Goal: Task Accomplishment & Management: Complete application form

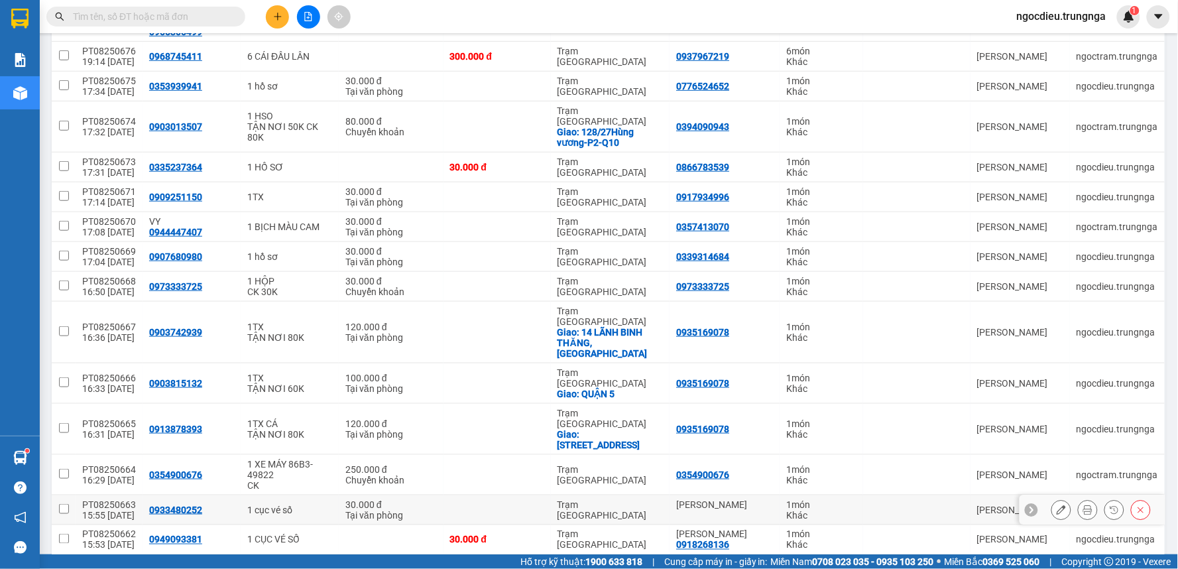
scroll to position [294, 0]
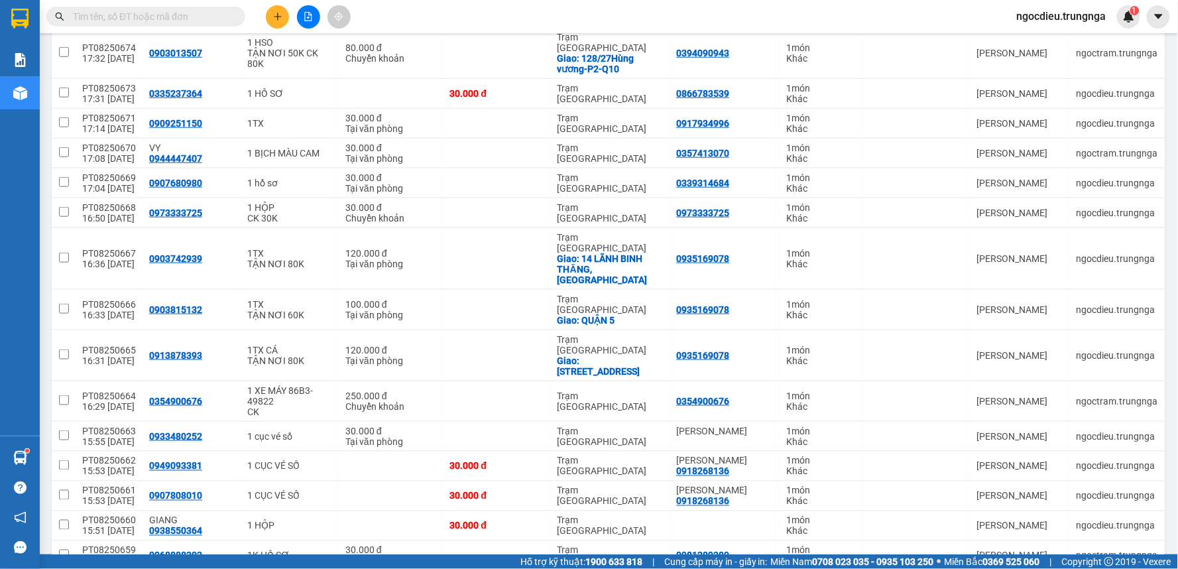
click at [282, 11] on button at bounding box center [277, 16] width 23 height 23
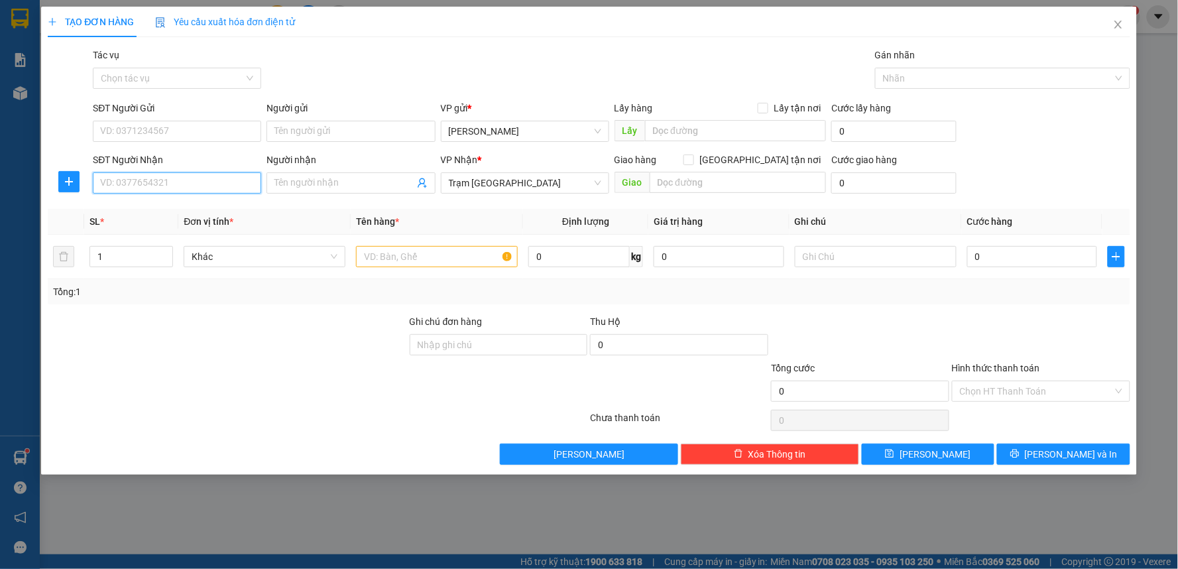
click at [127, 188] on input "SĐT Người Nhận" at bounding box center [177, 182] width 168 height 21
click at [421, 255] on input "text" at bounding box center [437, 256] width 162 height 21
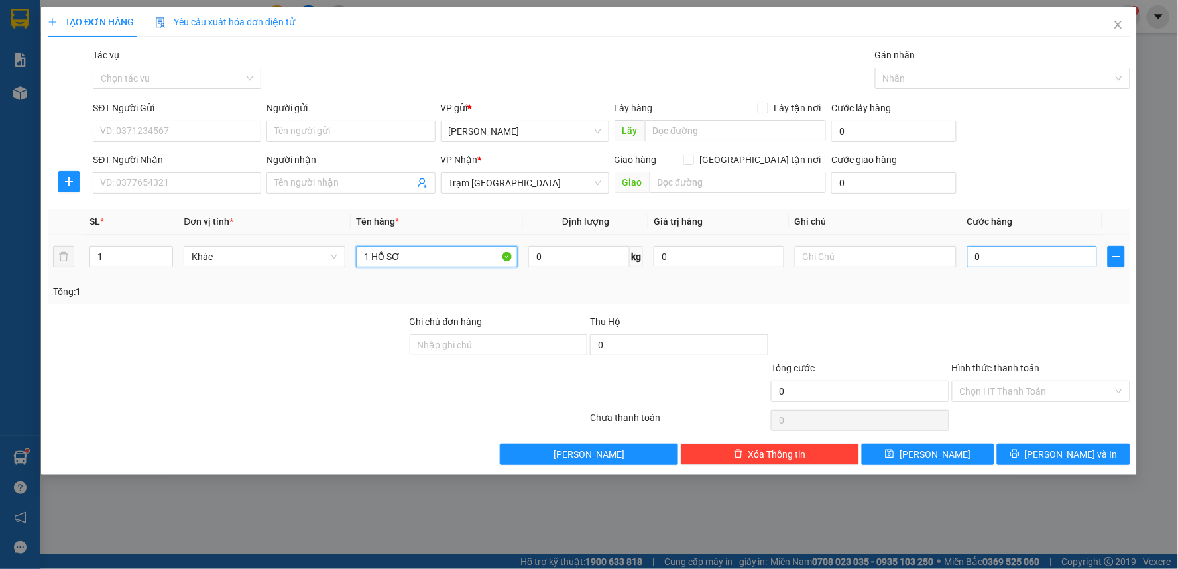
type input "1 HỒ SƠ"
type input "3"
type input "30"
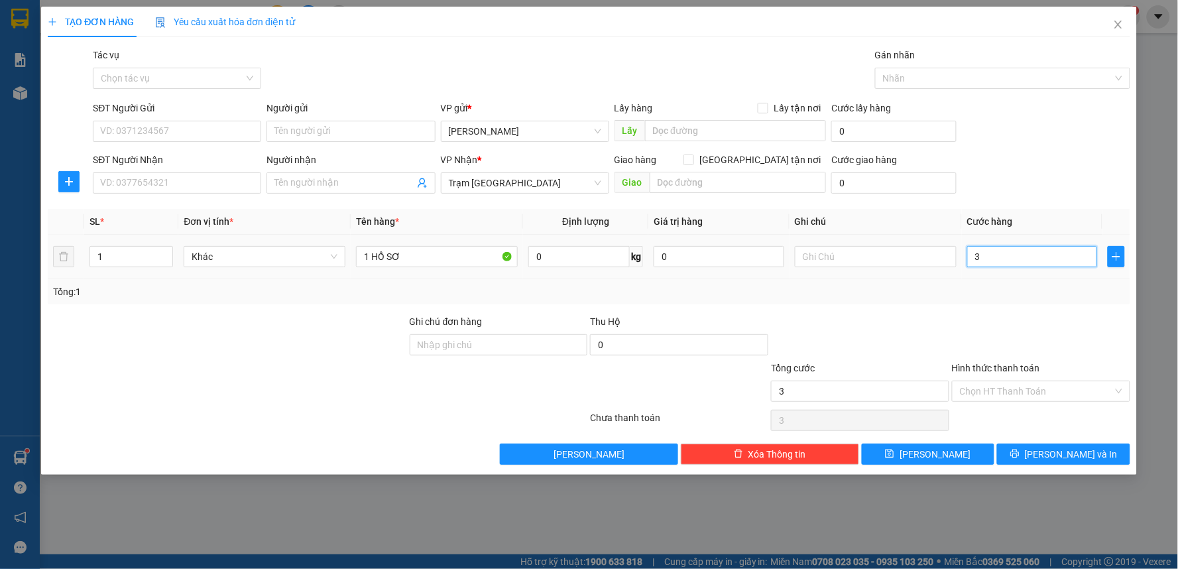
type input "30"
type input "30.000"
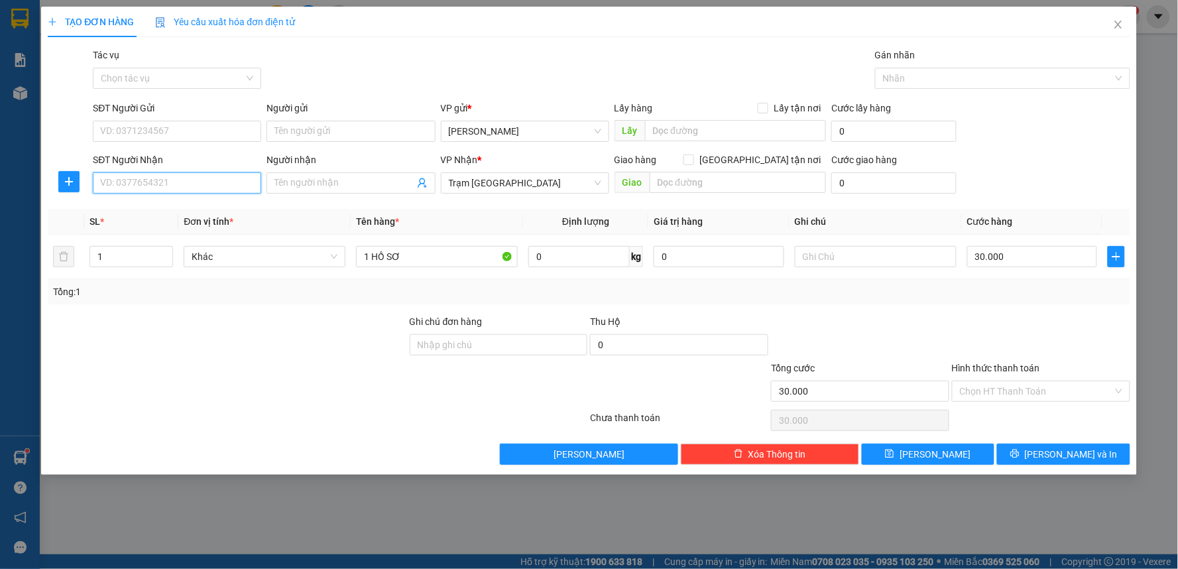
click at [96, 190] on input "SĐT Người Nhận" at bounding box center [177, 182] width 168 height 21
click at [148, 203] on div "0852915208" at bounding box center [177, 209] width 152 height 15
type input "0852915208"
click at [148, 135] on input "SĐT Người Gửi" at bounding box center [177, 131] width 168 height 21
click at [128, 162] on div "0913504912" at bounding box center [177, 157] width 152 height 15
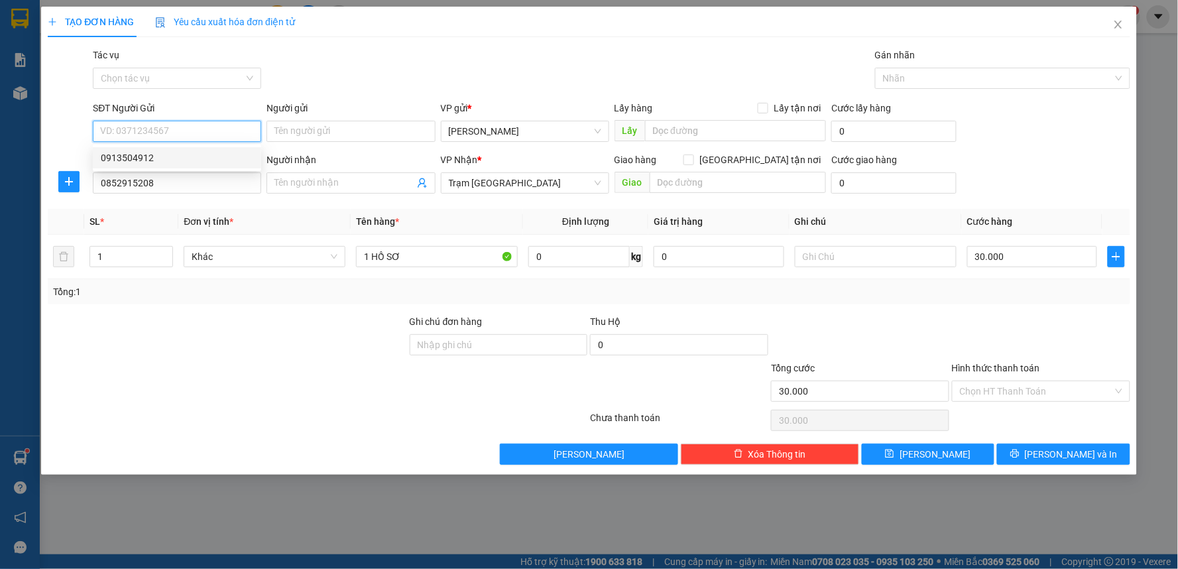
type input "0913504912"
click at [978, 396] on input "Hình thức thanh toán" at bounding box center [1036, 391] width 153 height 20
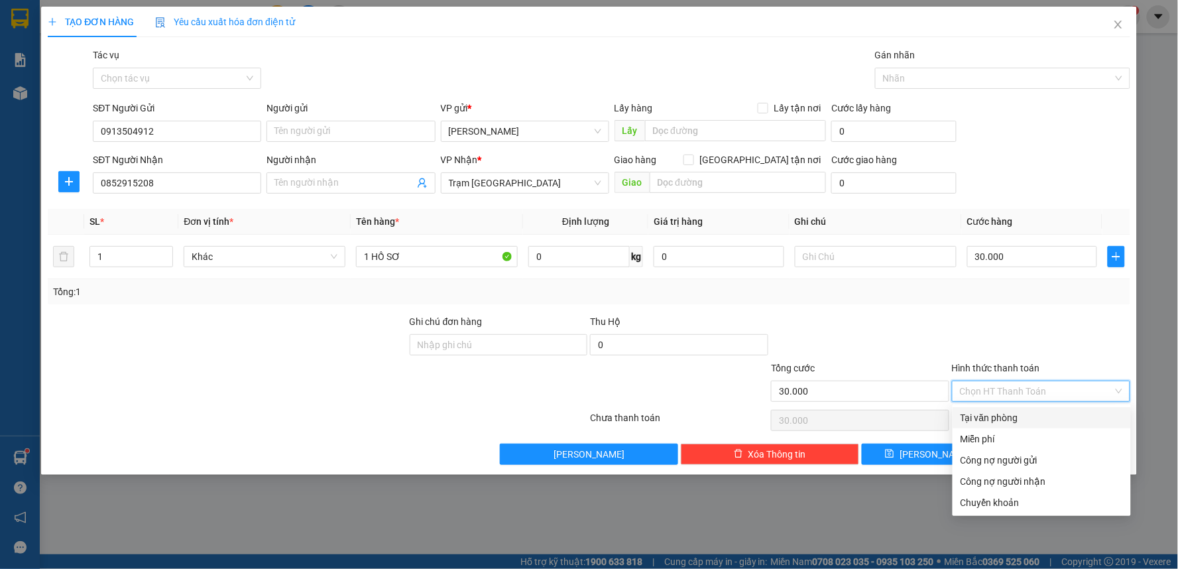
click at [972, 327] on div at bounding box center [1041, 337] width 181 height 46
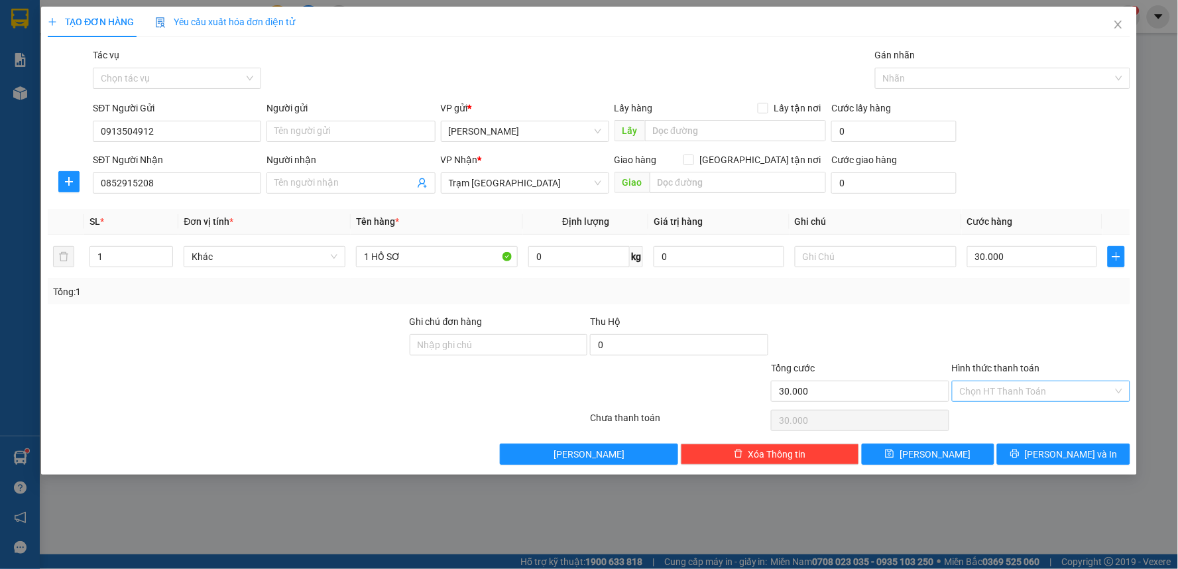
click at [1010, 389] on input "Hình thức thanh toán" at bounding box center [1036, 391] width 153 height 20
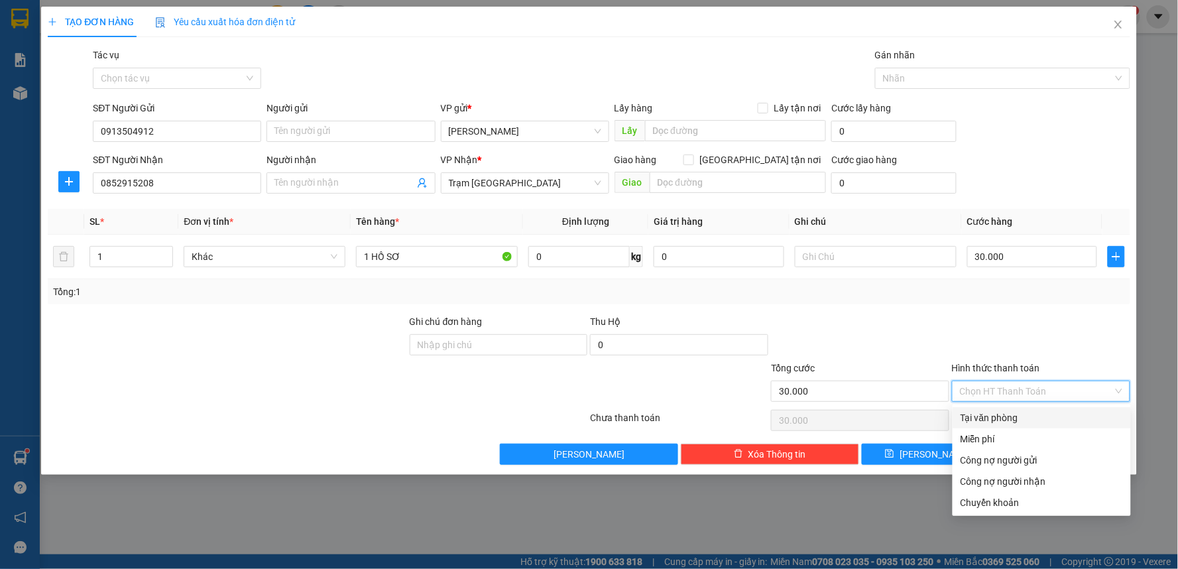
click at [1016, 415] on div "Tại văn phòng" at bounding box center [1042, 417] width 162 height 15
type input "0"
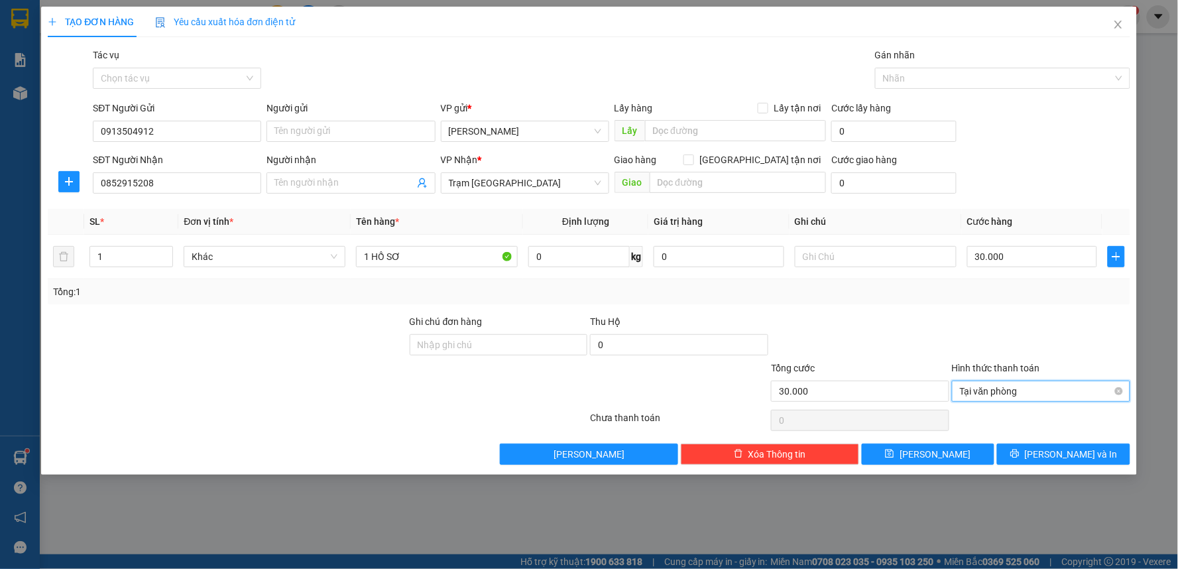
click at [1016, 392] on span "Tại văn phòng" at bounding box center [1041, 391] width 162 height 20
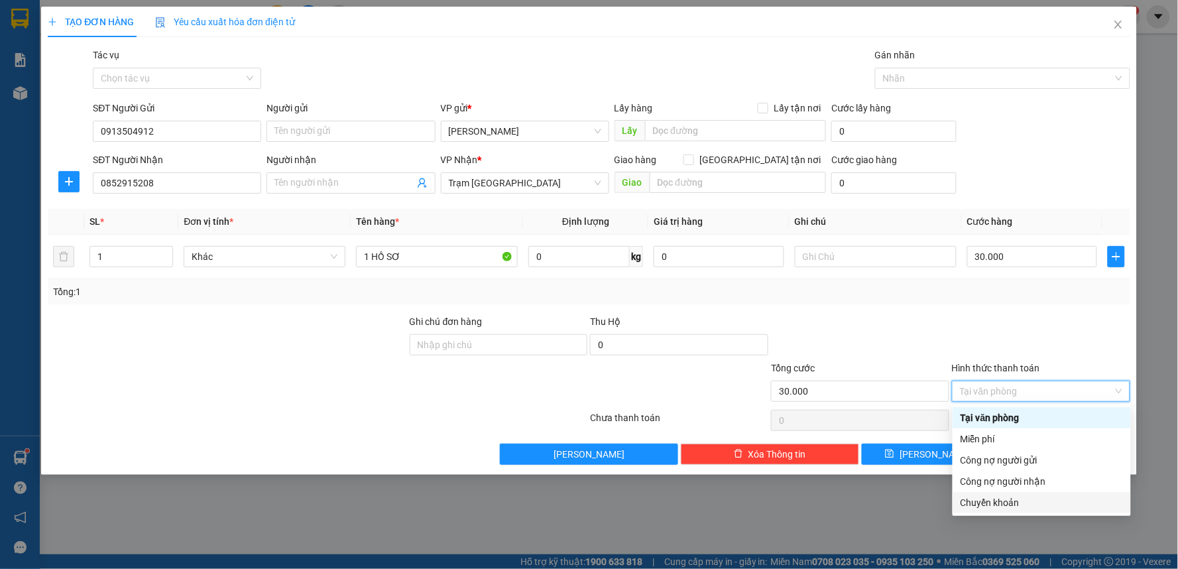
click at [1004, 500] on div "Chuyển khoản" at bounding box center [1042, 502] width 162 height 15
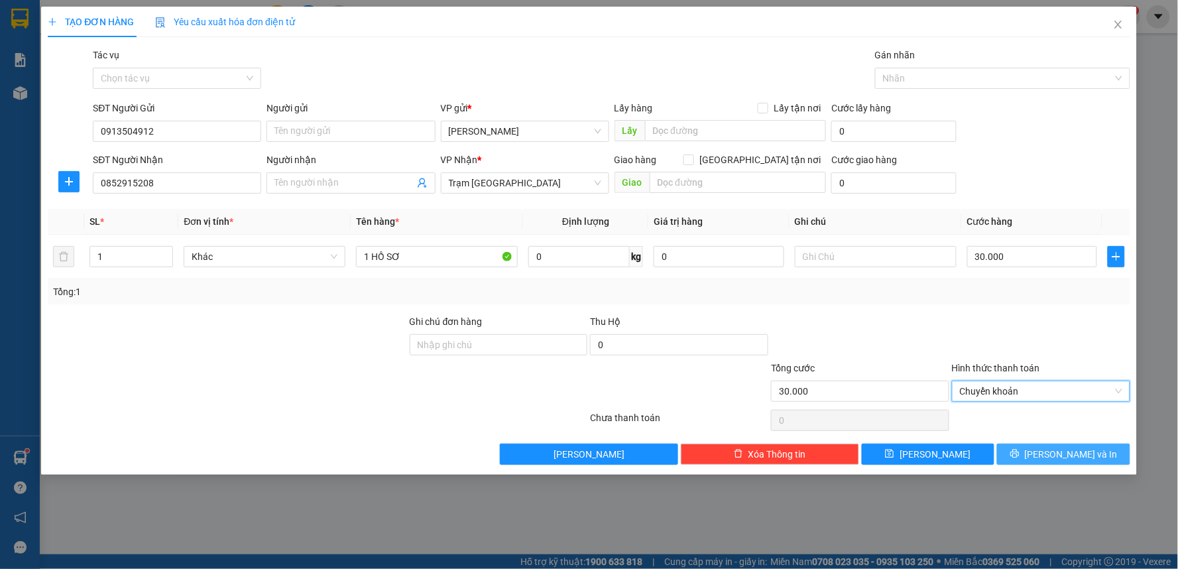
click at [1029, 447] on button "[PERSON_NAME] và In" at bounding box center [1063, 453] width 133 height 21
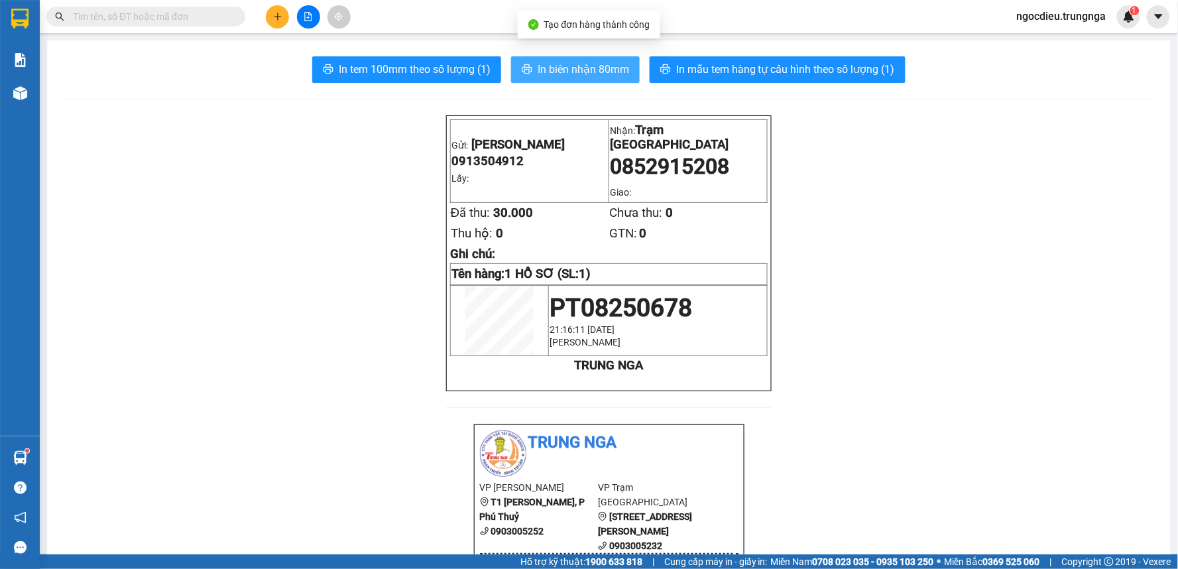
click at [589, 71] on span "In biên nhận 80mm" at bounding box center [583, 69] width 91 height 17
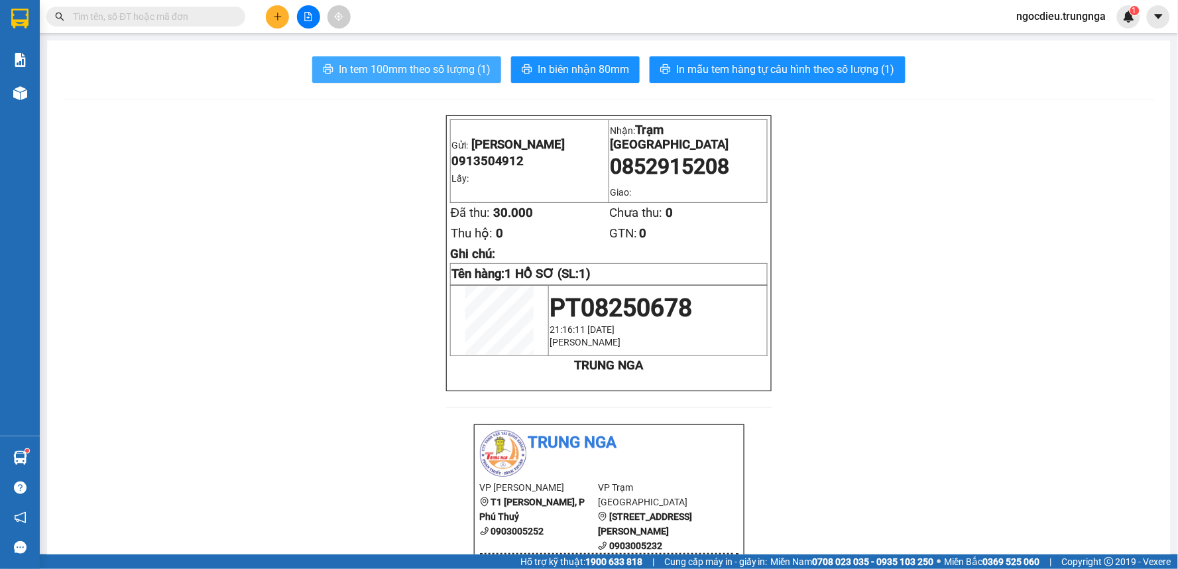
click at [453, 74] on span "In tem 100mm theo số lượng (1)" at bounding box center [415, 69] width 152 height 17
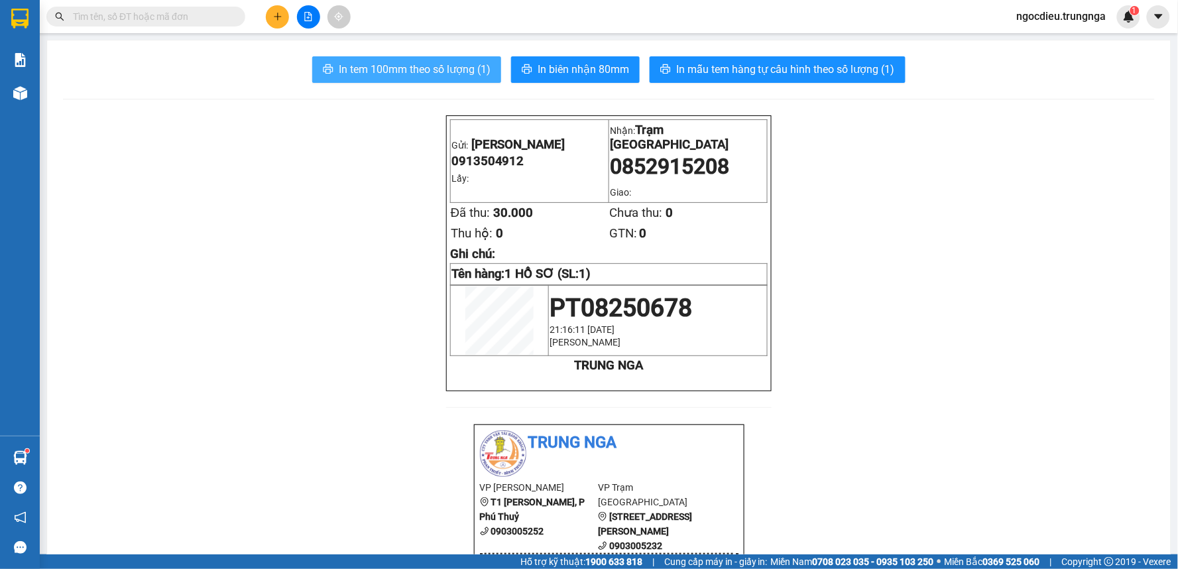
click at [453, 74] on span "In tem 100mm theo số lượng (1)" at bounding box center [415, 69] width 152 height 17
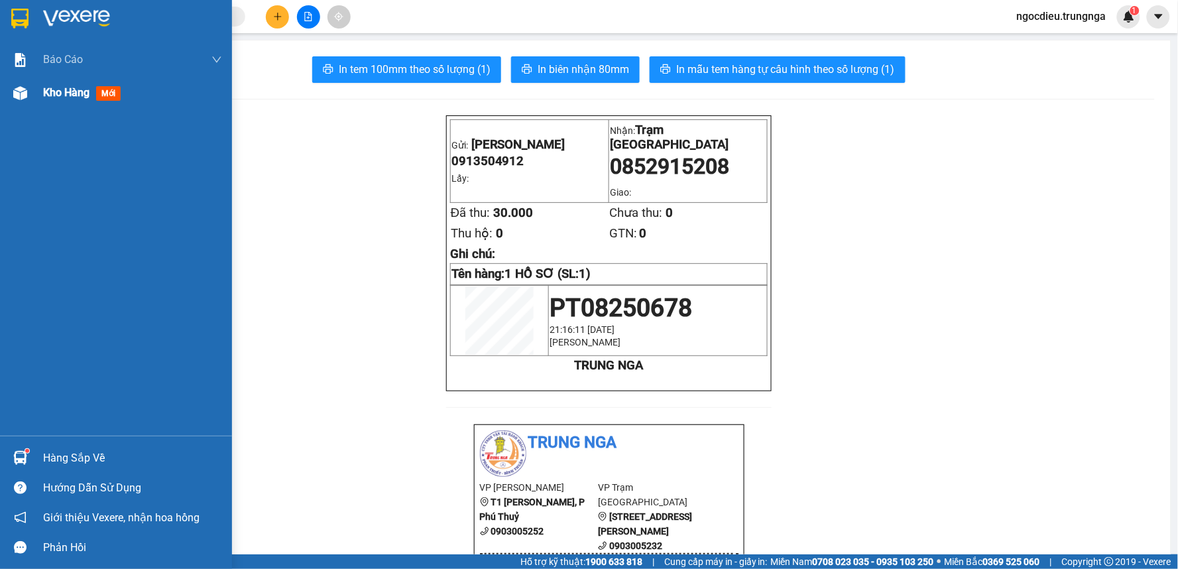
click at [56, 89] on span "Kho hàng" at bounding box center [66, 92] width 46 height 13
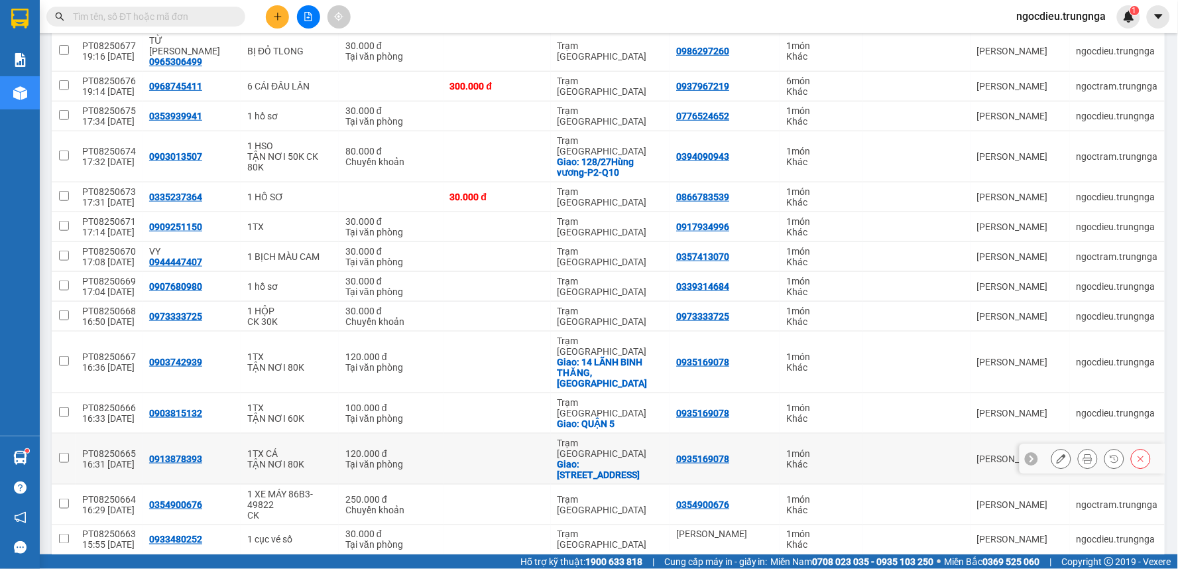
scroll to position [294, 0]
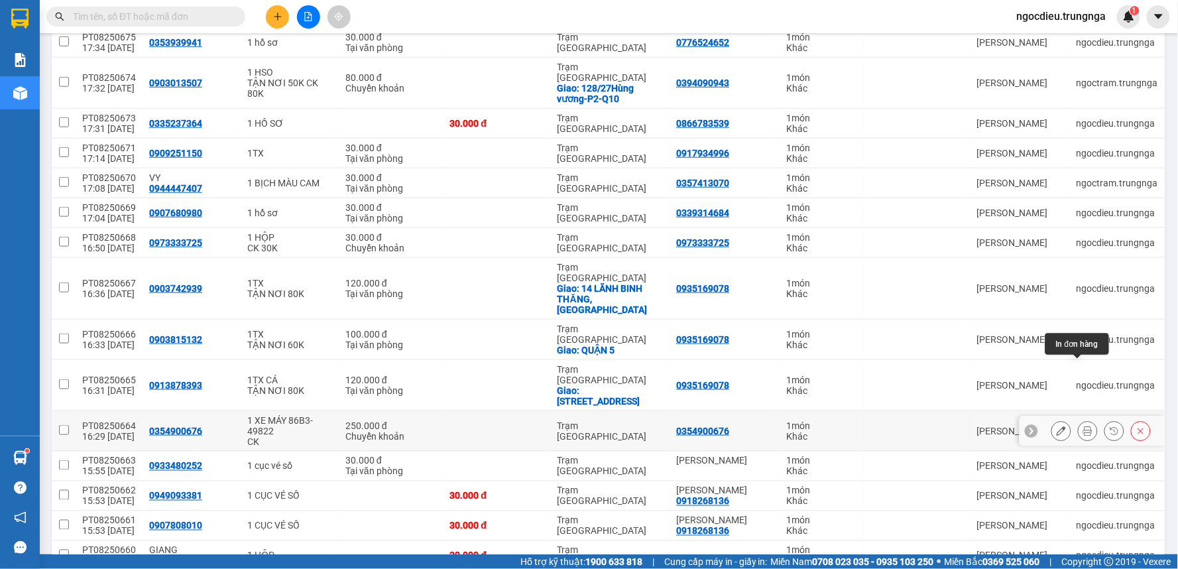
click at [1083, 426] on icon at bounding box center [1087, 430] width 9 height 9
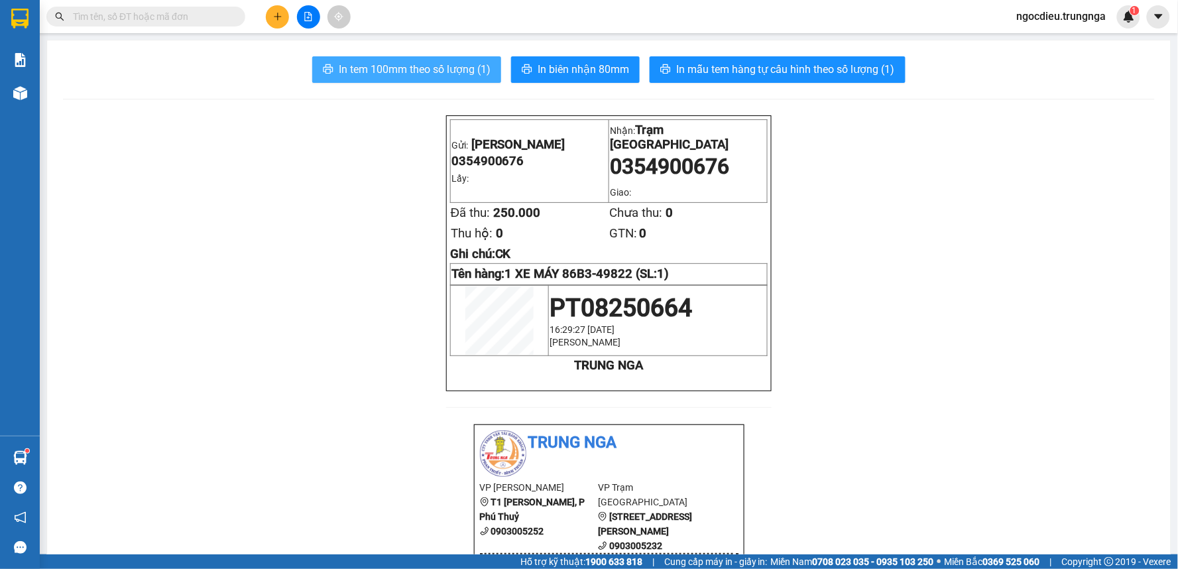
click at [414, 66] on span "In tem 100mm theo số lượng (1)" at bounding box center [415, 69] width 152 height 17
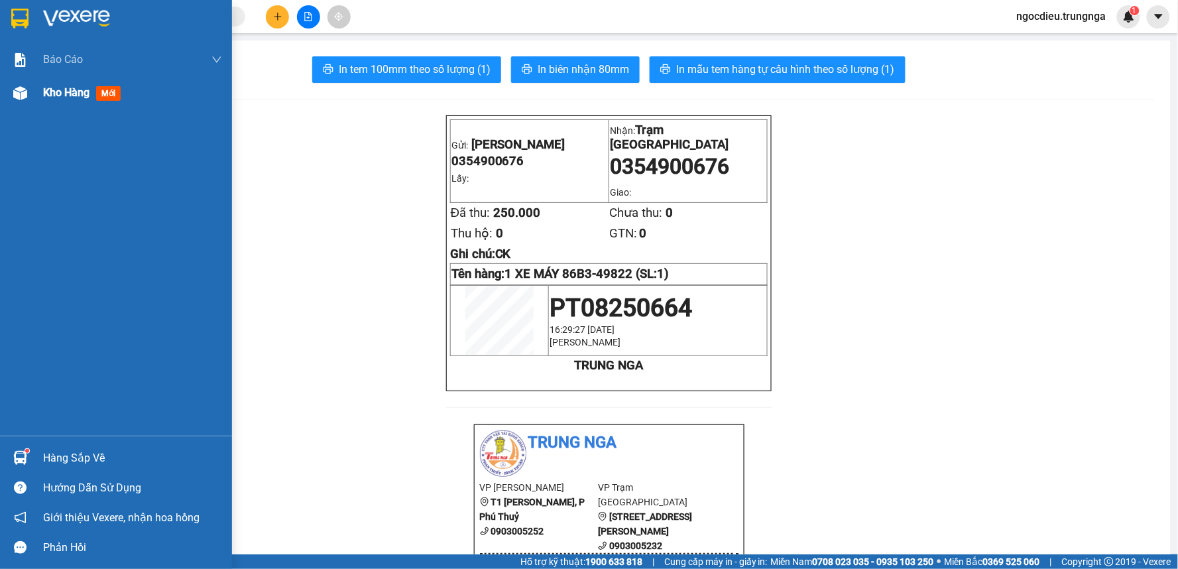
click at [89, 86] on span "Kho hàng" at bounding box center [66, 92] width 46 height 13
